Goal: Find specific page/section: Find specific page/section

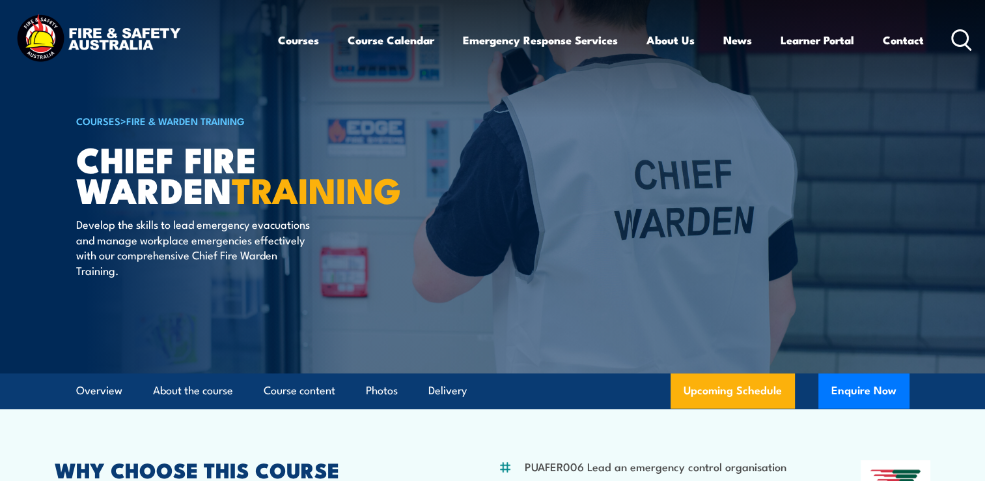
click at [967, 37] on icon at bounding box center [962, 39] width 21 height 21
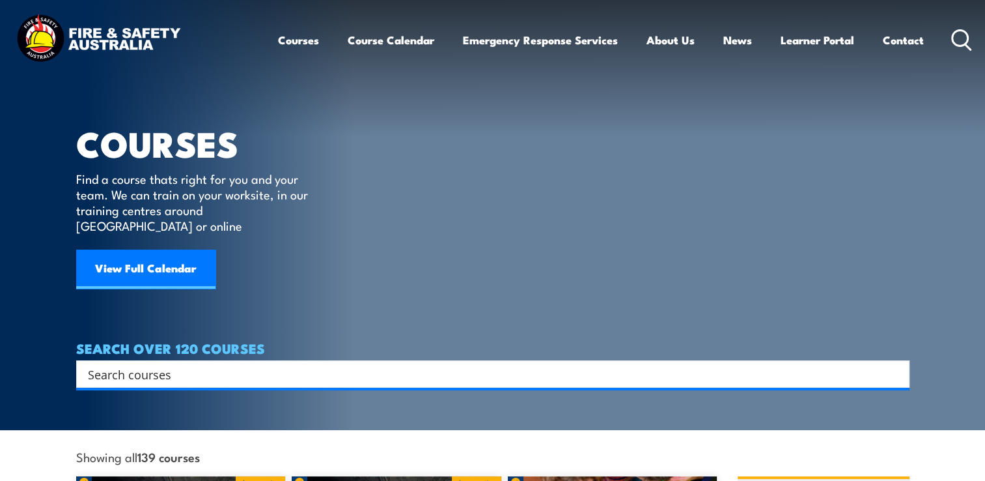
click at [178, 364] on input "Search input" at bounding box center [484, 374] width 793 height 20
type input "red vest"
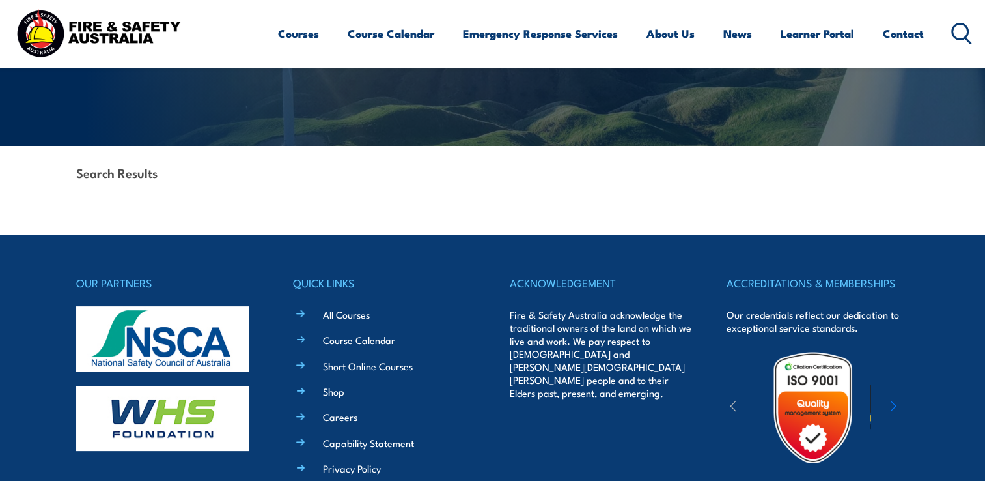
scroll to position [261, 0]
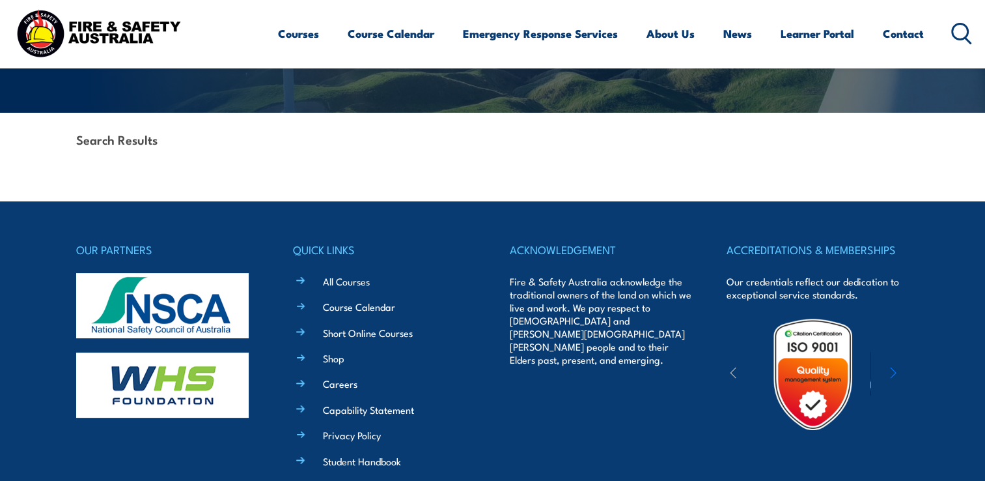
click at [143, 142] on strong "Search Results" at bounding box center [116, 139] width 81 height 18
click at [167, 142] on div "Search Results" at bounding box center [493, 141] width 834 height 56
click at [957, 32] on icon at bounding box center [962, 33] width 21 height 21
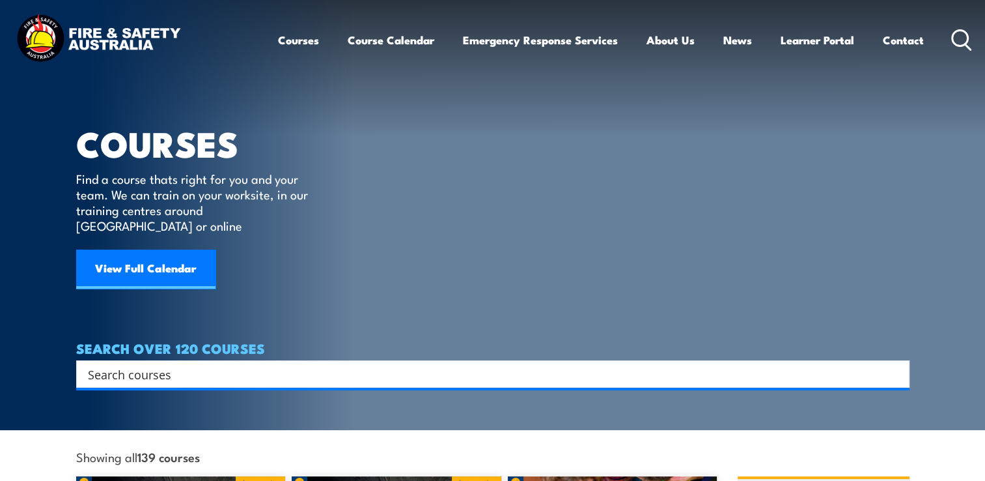
click at [299, 364] on input "Search input" at bounding box center [484, 374] width 793 height 20
